Goal: Information Seeking & Learning: Learn about a topic

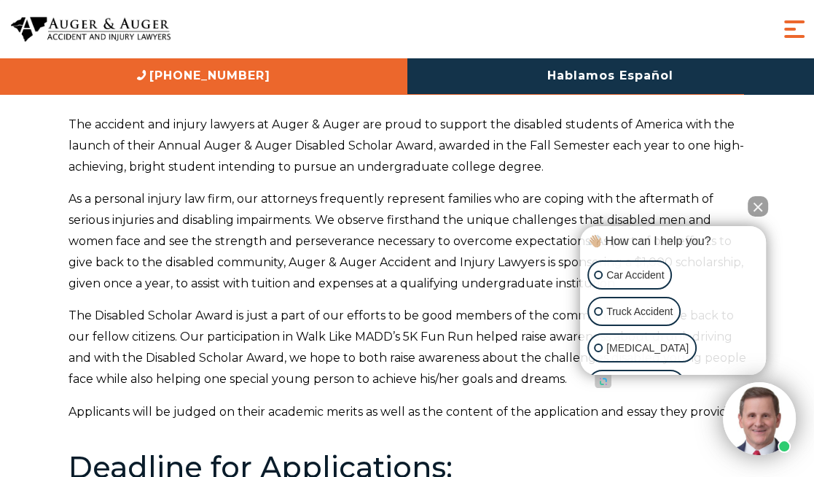
scroll to position [222, 0]
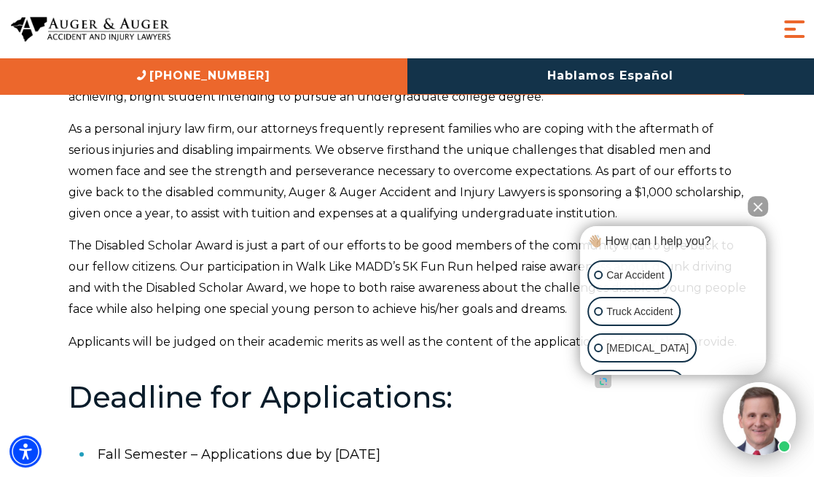
click at [750, 198] on button "Close Intaker Chat Widget" at bounding box center [758, 206] width 20 height 20
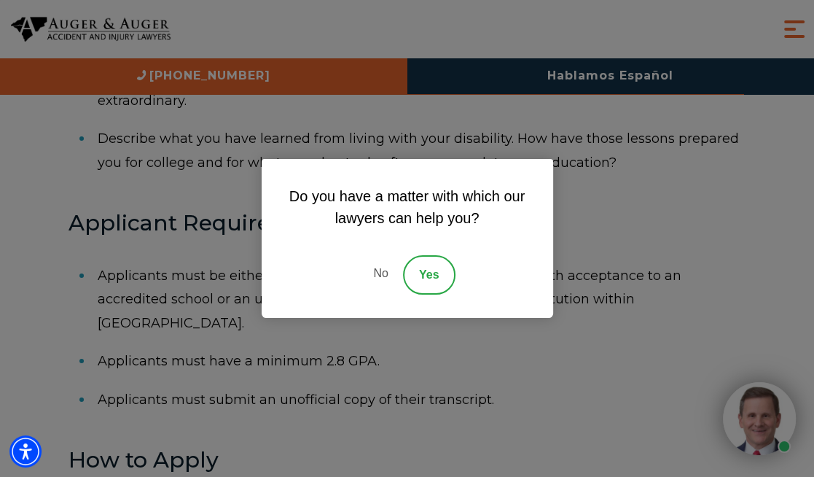
scroll to position [755, 0]
click at [389, 278] on link "No" at bounding box center [381, 274] width 44 height 39
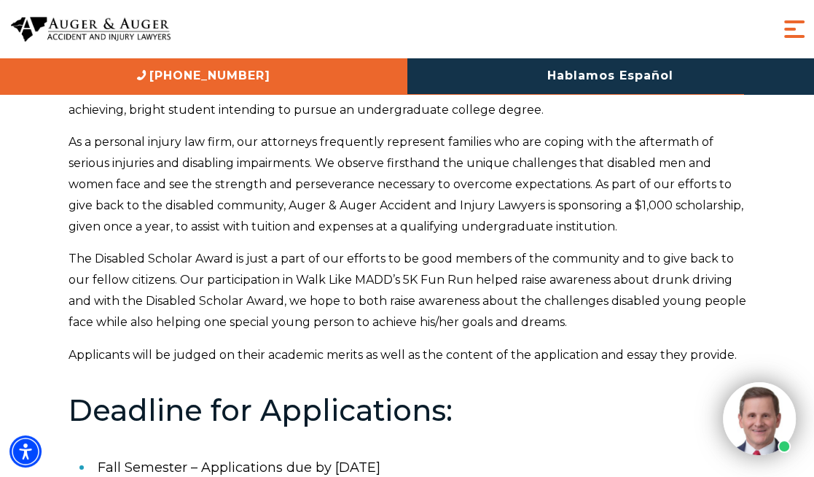
scroll to position [0, 0]
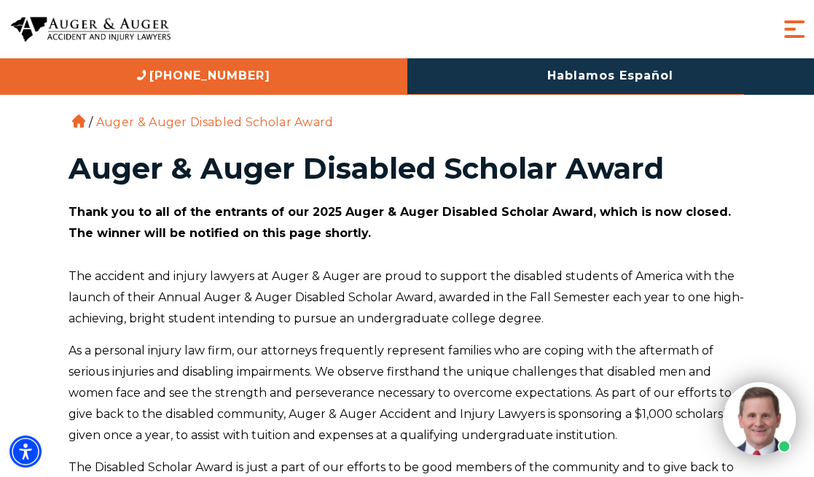
click at [575, 292] on p "The accident and injury lawyers at Auger & Auger are proud to support the disab…" at bounding box center [408, 297] width 678 height 63
click at [639, 131] on ol "Home / Auger & Auger Disabled Scholar Award" at bounding box center [408, 66] width 678 height 132
click at [532, 285] on p "The accident and injury lawyers at Auger & Auger are proud to support the disab…" at bounding box center [408, 297] width 678 height 63
